Goal: Use online tool/utility: Utilize a website feature to perform a specific function

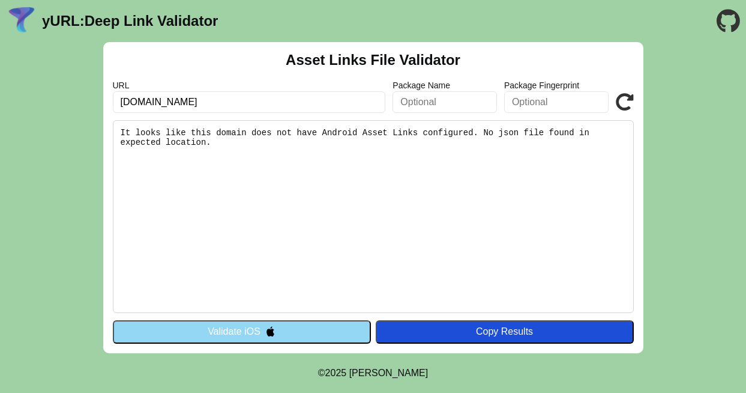
click at [313, 332] on button "Validate iOS" at bounding box center [242, 331] width 258 height 23
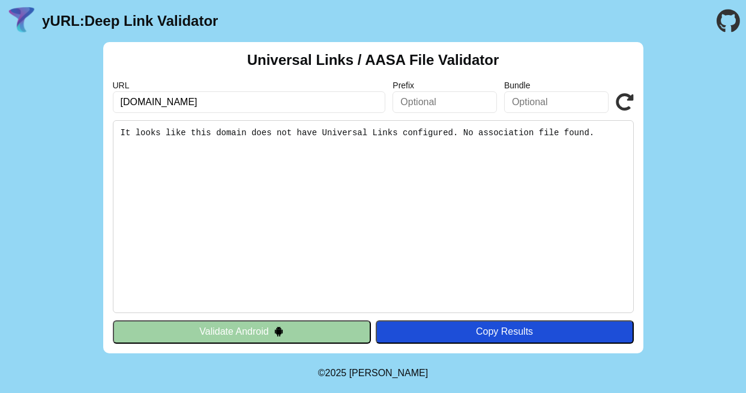
drag, startPoint x: 139, startPoint y: 100, endPoint x: 69, endPoint y: 100, distance: 70.3
click at [69, 100] on div "Universal Links / AASA File Validator URL [DOMAIN_NAME] Prefix Bundle Validate …" at bounding box center [373, 197] width 746 height 311
type input "[DOMAIN_NAME]"
click at [208, 329] on button "Validate Android" at bounding box center [242, 331] width 258 height 23
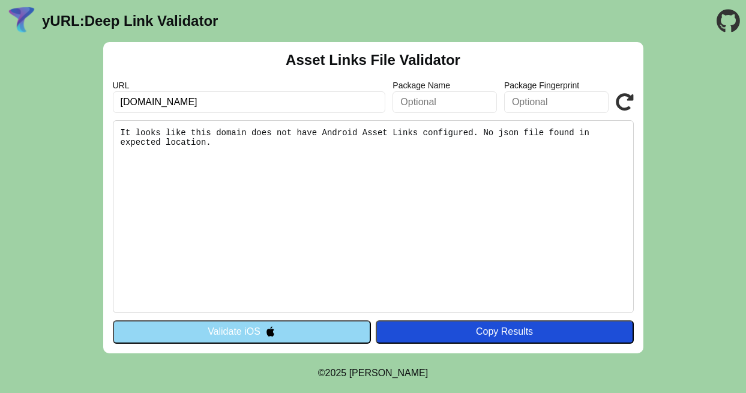
click at [270, 325] on button "Validate iOS" at bounding box center [242, 331] width 258 height 23
